Goal: Information Seeking & Learning: Learn about a topic

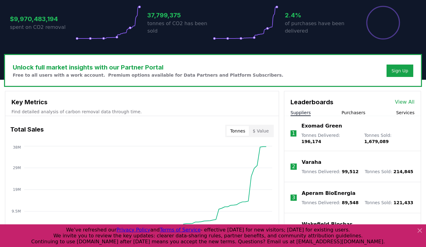
scroll to position [162, 0]
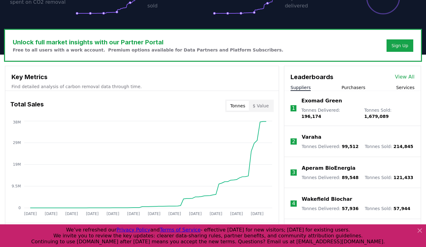
click at [405, 78] on link "View All" at bounding box center [405, 76] width 20 height 7
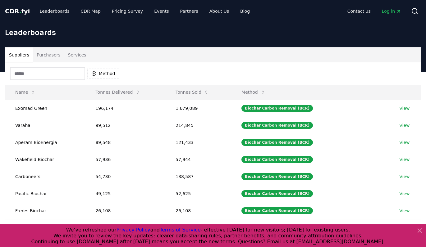
click at [21, 57] on button "Suppliers" at bounding box center [19, 55] width 28 height 15
click at [31, 71] on input at bounding box center [47, 73] width 75 height 12
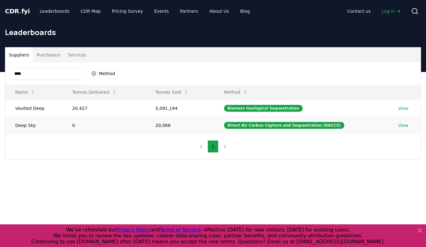
type input "****"
click at [93, 126] on td "0" at bounding box center [103, 125] width 83 height 17
click at [399, 125] on link "View" at bounding box center [403, 125] width 10 height 6
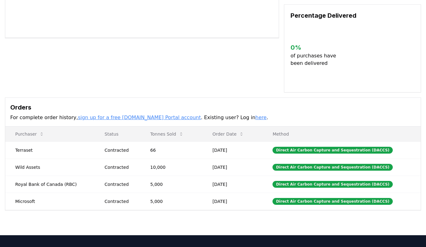
scroll to position [155, 0]
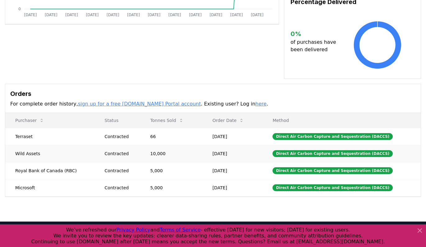
click at [112, 151] on div "Contracted" at bounding box center [120, 154] width 31 height 6
click at [164, 183] on td "5,000" at bounding box center [171, 187] width 62 height 17
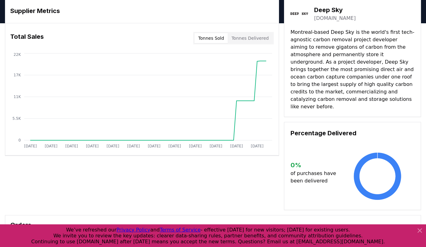
scroll to position [0, 0]
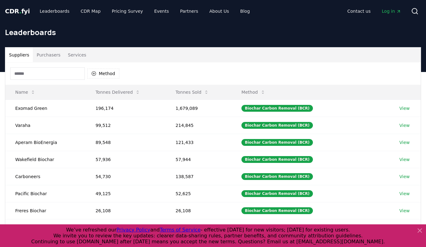
click at [50, 72] on input at bounding box center [47, 73] width 75 height 12
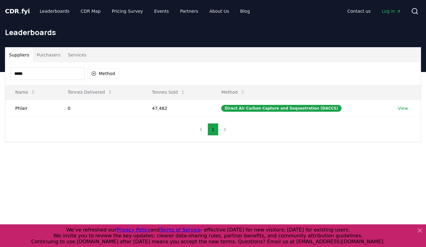
click at [68, 73] on input "*****" at bounding box center [47, 73] width 75 height 12
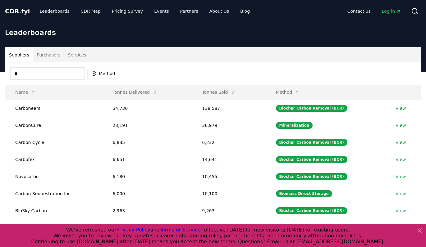
type input "*"
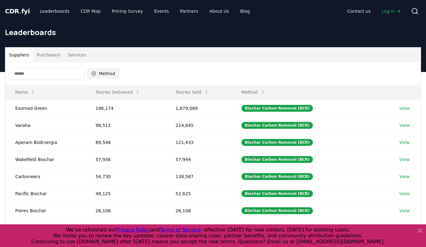
click at [98, 74] on button "Method" at bounding box center [103, 74] width 32 height 10
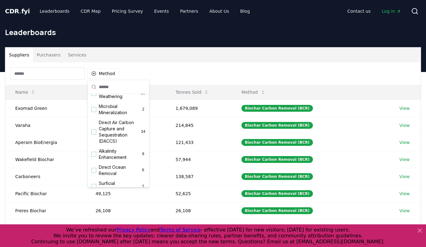
scroll to position [126, 0]
click at [94, 130] on div "Suggestions" at bounding box center [93, 131] width 5 height 5
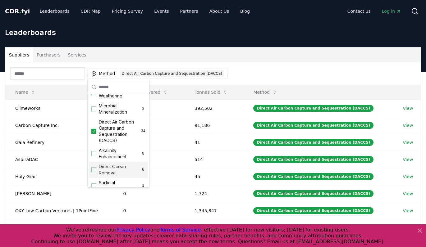
click at [94, 172] on div "Suggestions" at bounding box center [93, 169] width 5 height 5
click at [137, 55] on div "Suppliers Purchasers Services" at bounding box center [212, 55] width 415 height 15
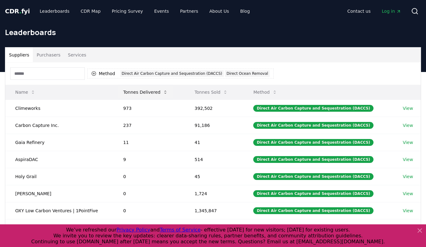
click at [140, 91] on button "Tonnes Delivered" at bounding box center [145, 92] width 55 height 12
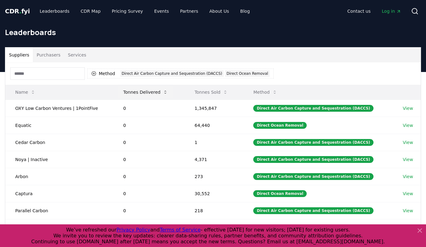
click at [140, 91] on button "Tonnes Delivered" at bounding box center [145, 92] width 55 height 12
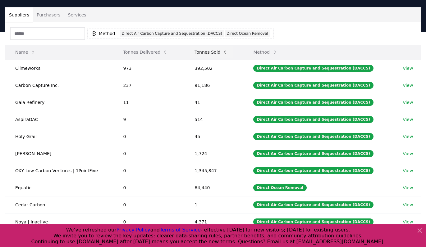
scroll to position [84, 0]
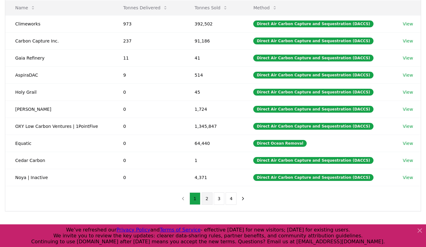
click at [206, 201] on button "2" at bounding box center [207, 199] width 11 height 12
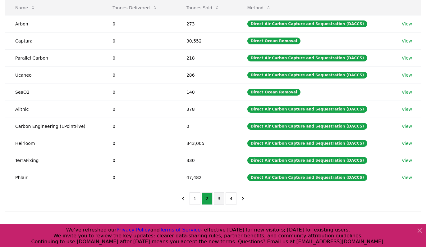
click at [216, 203] on button "3" at bounding box center [219, 199] width 11 height 12
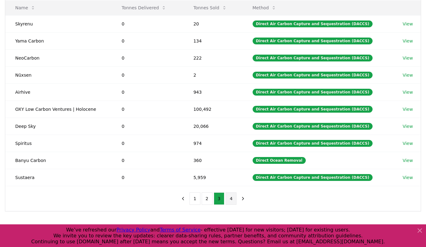
click at [230, 203] on button "4" at bounding box center [231, 199] width 11 height 12
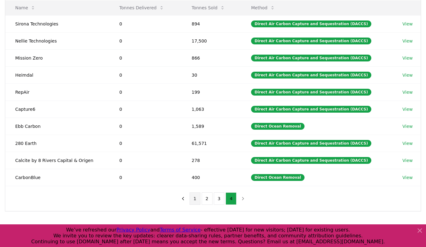
click at [193, 200] on button "1" at bounding box center [194, 199] width 11 height 12
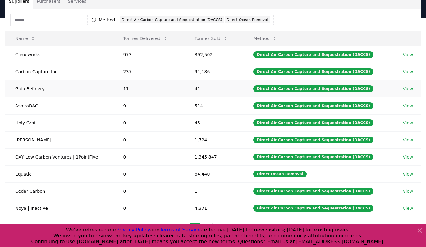
scroll to position [0, 0]
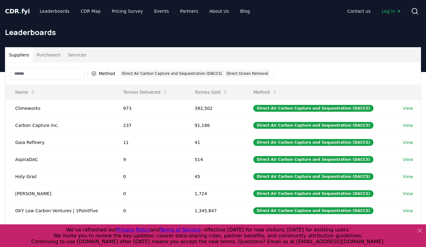
click at [53, 74] on input at bounding box center [47, 73] width 75 height 12
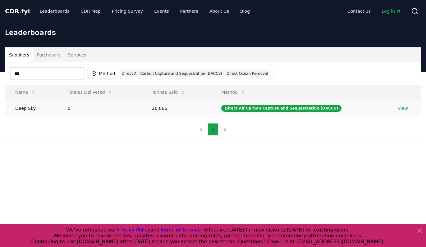
type input "***"
click at [76, 104] on td "0" at bounding box center [100, 108] width 84 height 17
click at [403, 109] on link "View" at bounding box center [403, 108] width 10 height 6
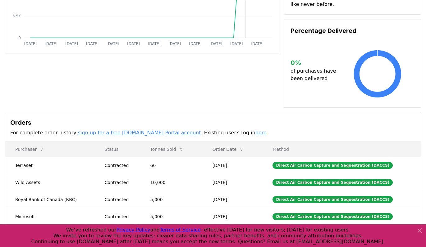
scroll to position [151, 0]
